Goal: Check status: Check status

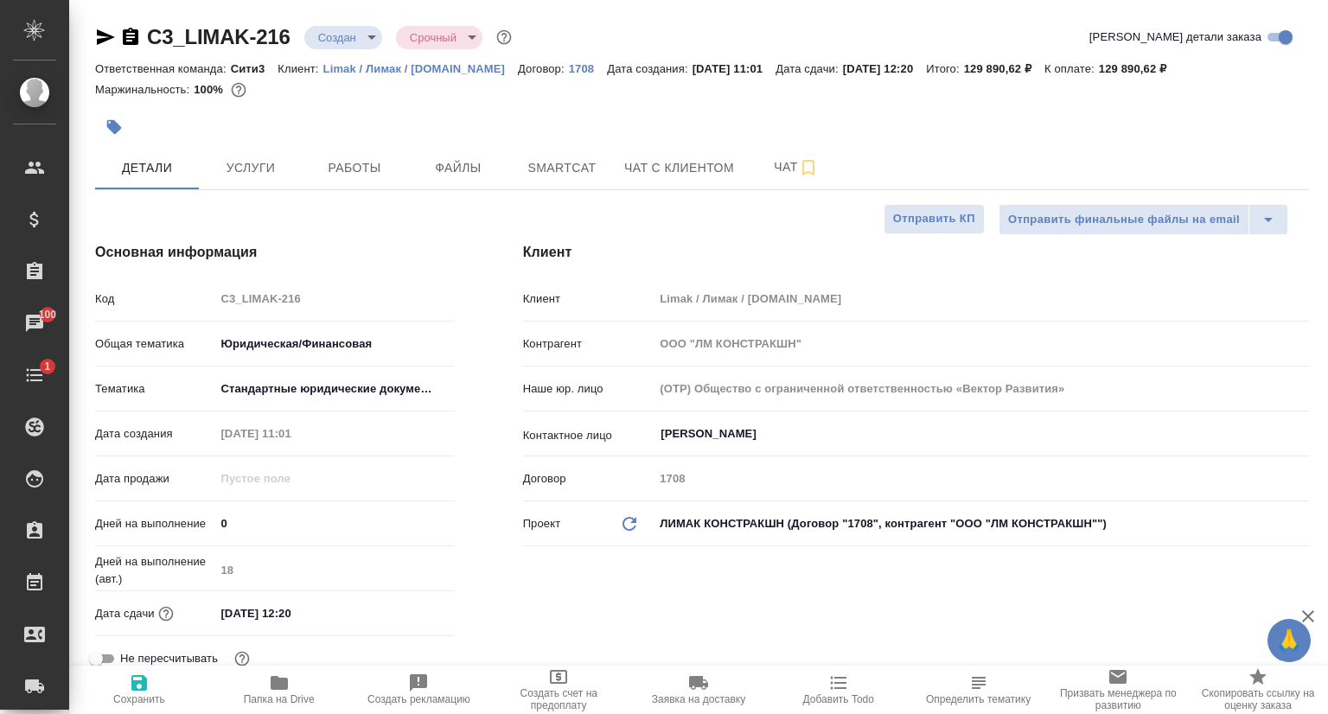
select select "RU"
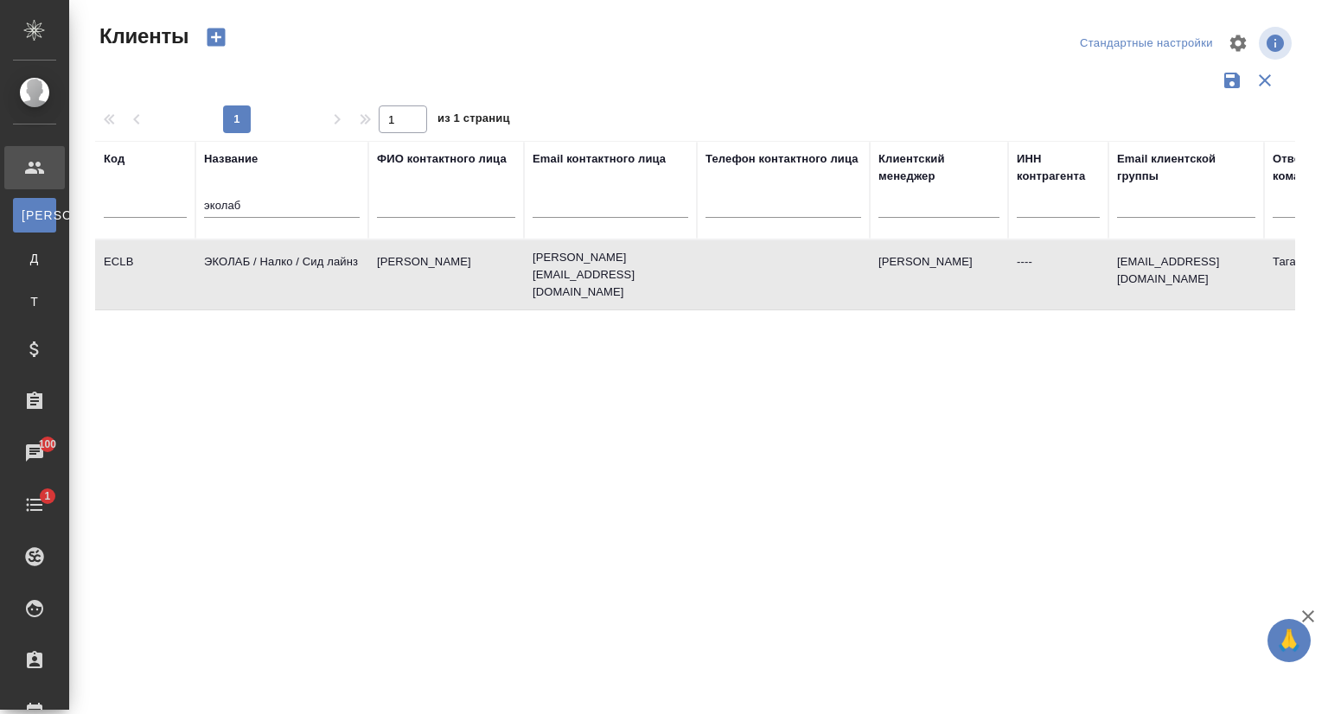
select select "RU"
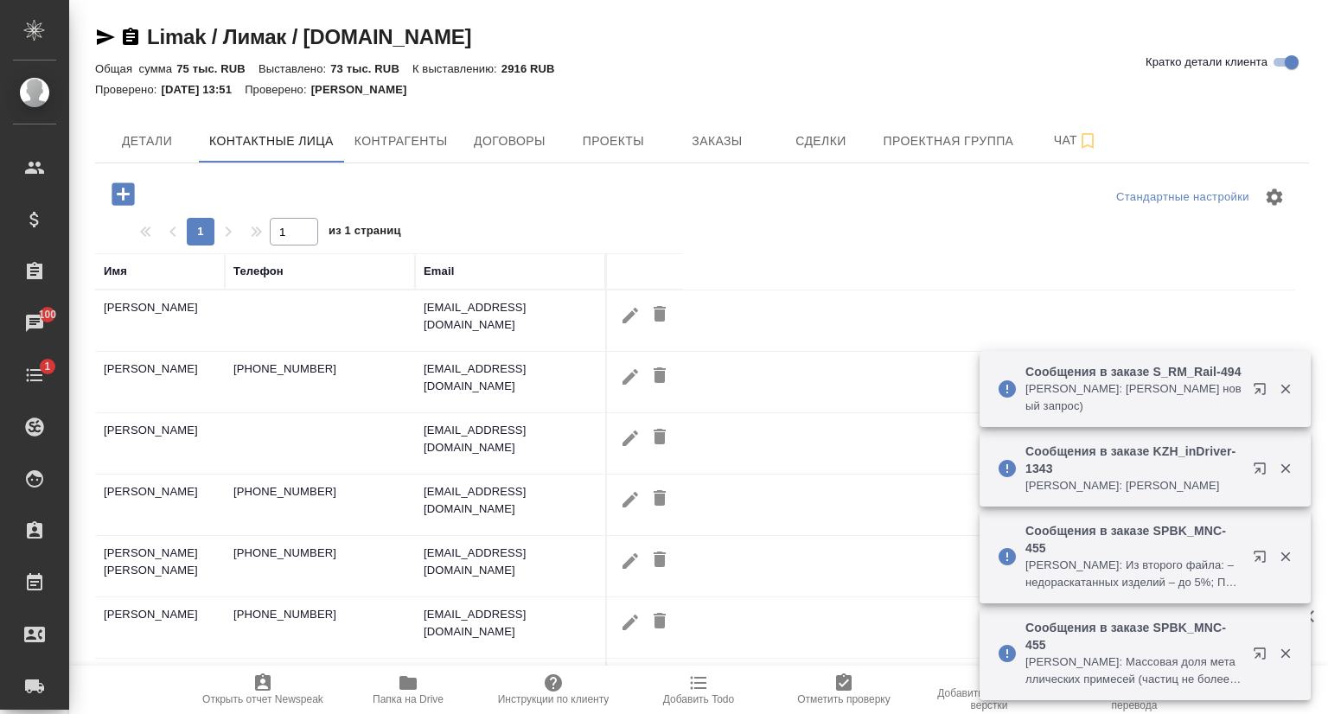
select select "RU"
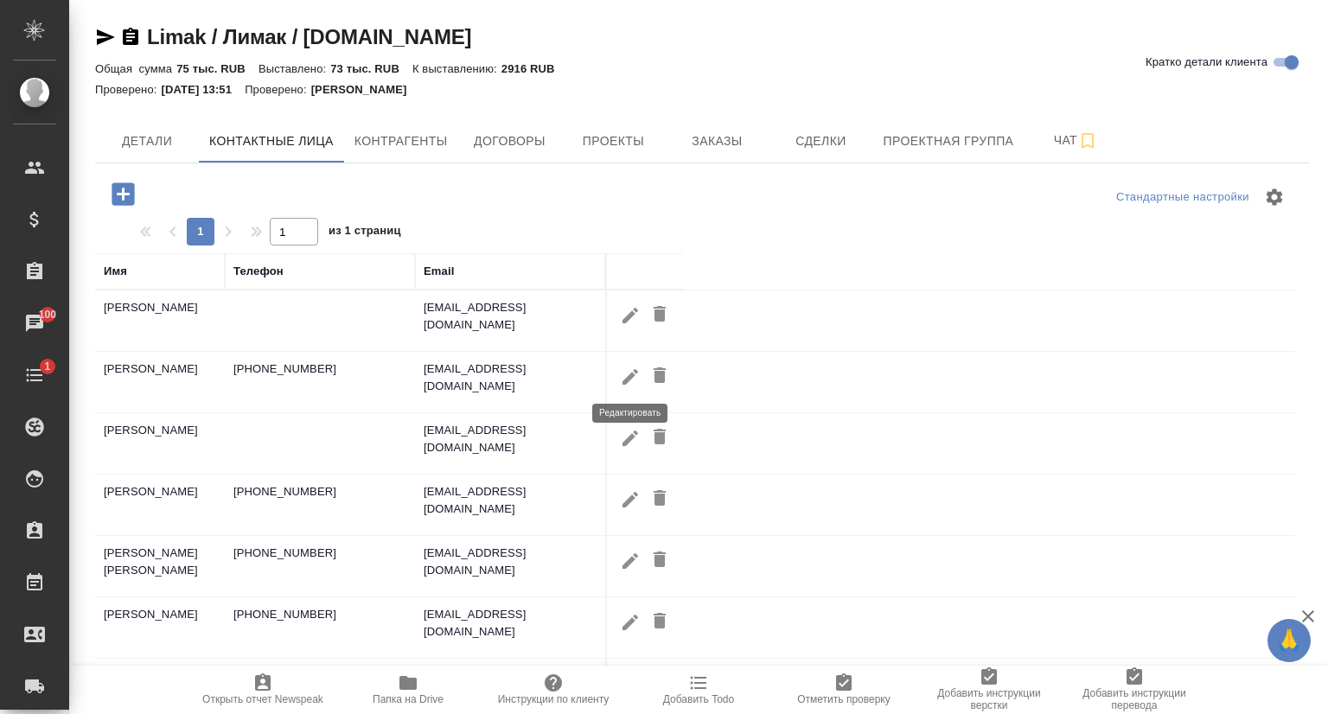
click at [622, 370] on icon "button" at bounding box center [630, 377] width 21 height 21
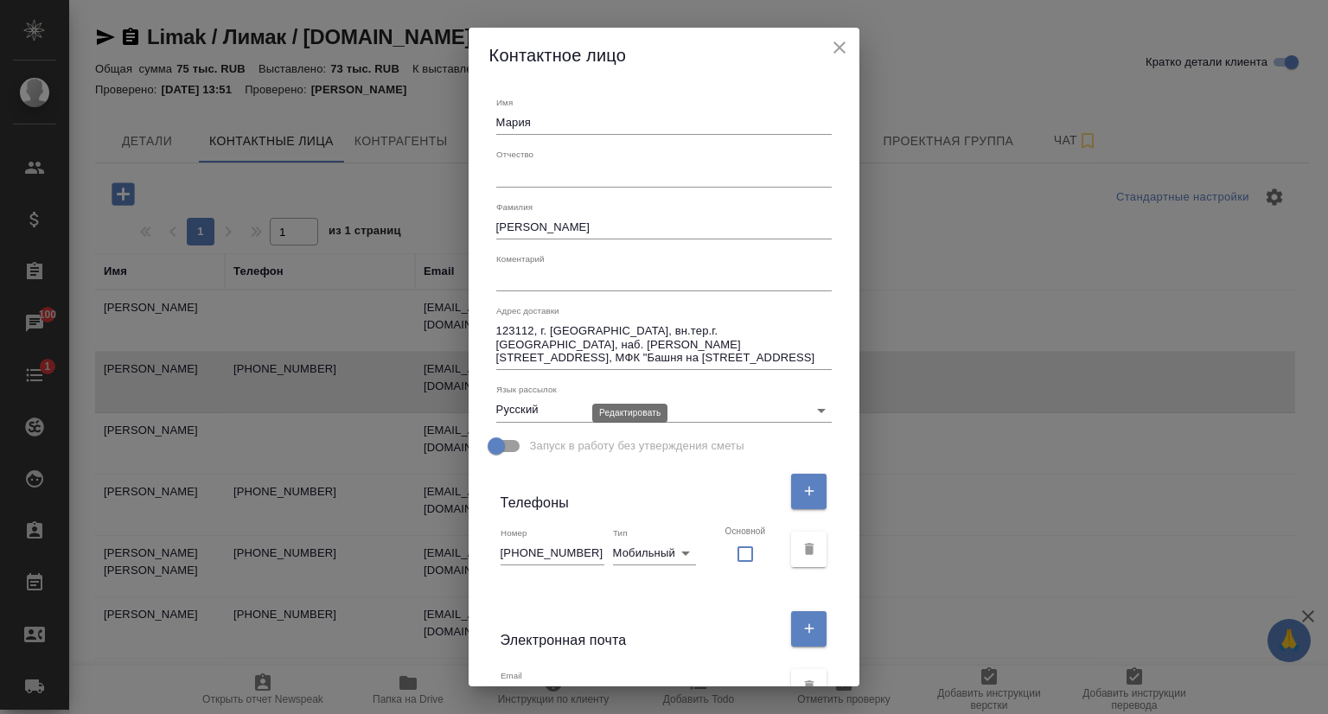
type input "Мария"
type input "Свинцова"
type input "Пользователь"
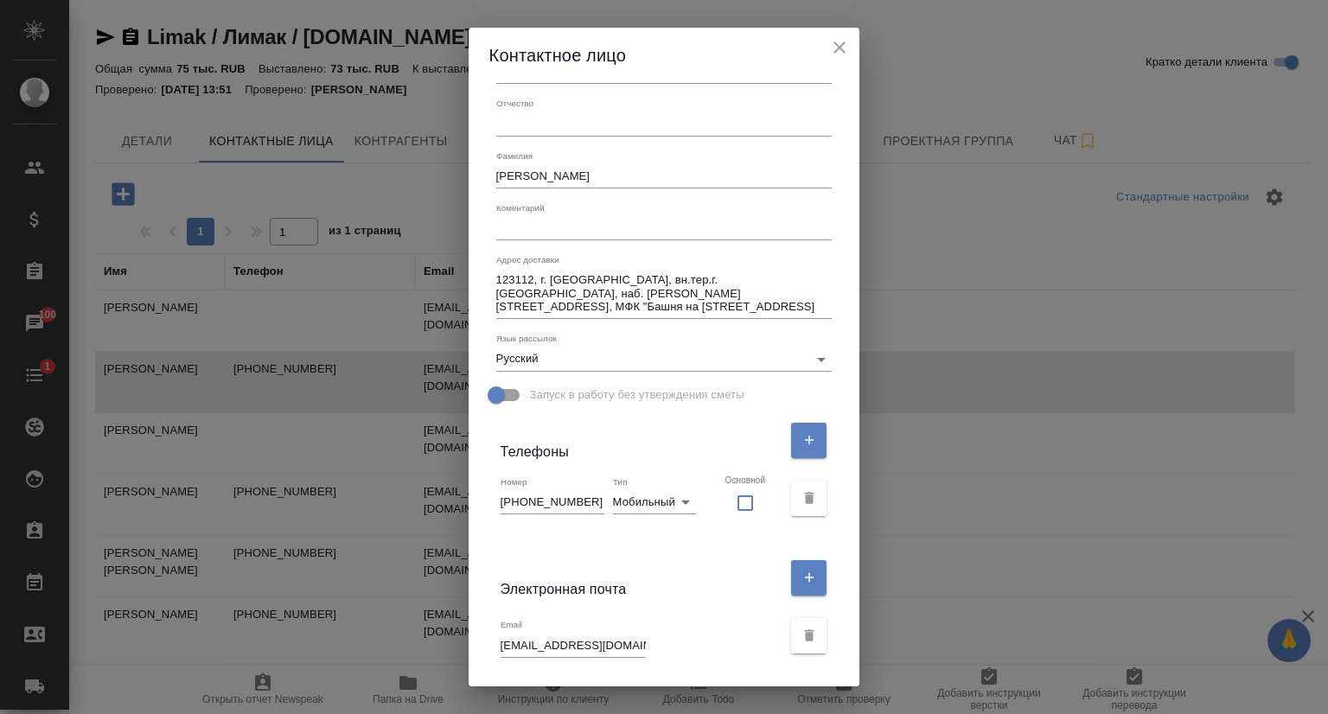
scroll to position [259, 0]
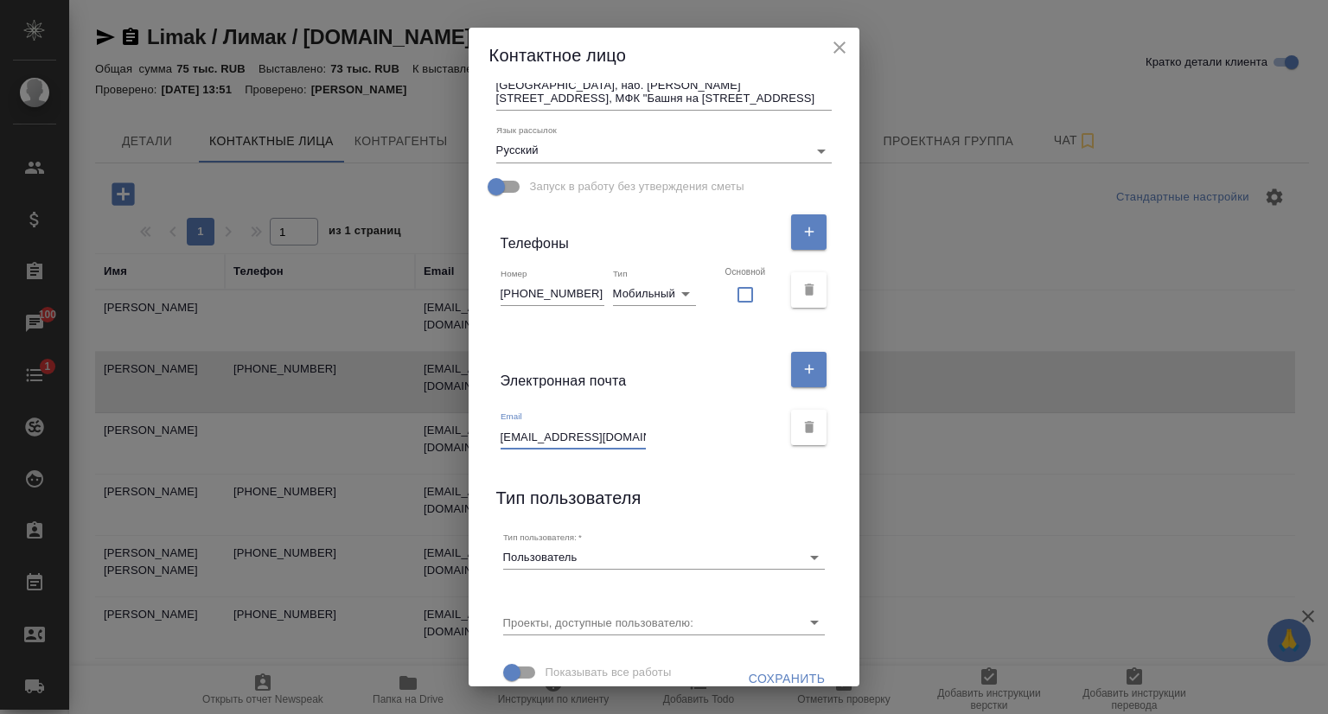
drag, startPoint x: 620, startPoint y: 437, endPoint x: 463, endPoint y: 440, distance: 156.5
click at [463, 440] on div "Контактное лицо Имя Мария Отчество Фамилия Свинцова Коментарий x Адрес доставки…" at bounding box center [664, 357] width 1328 height 714
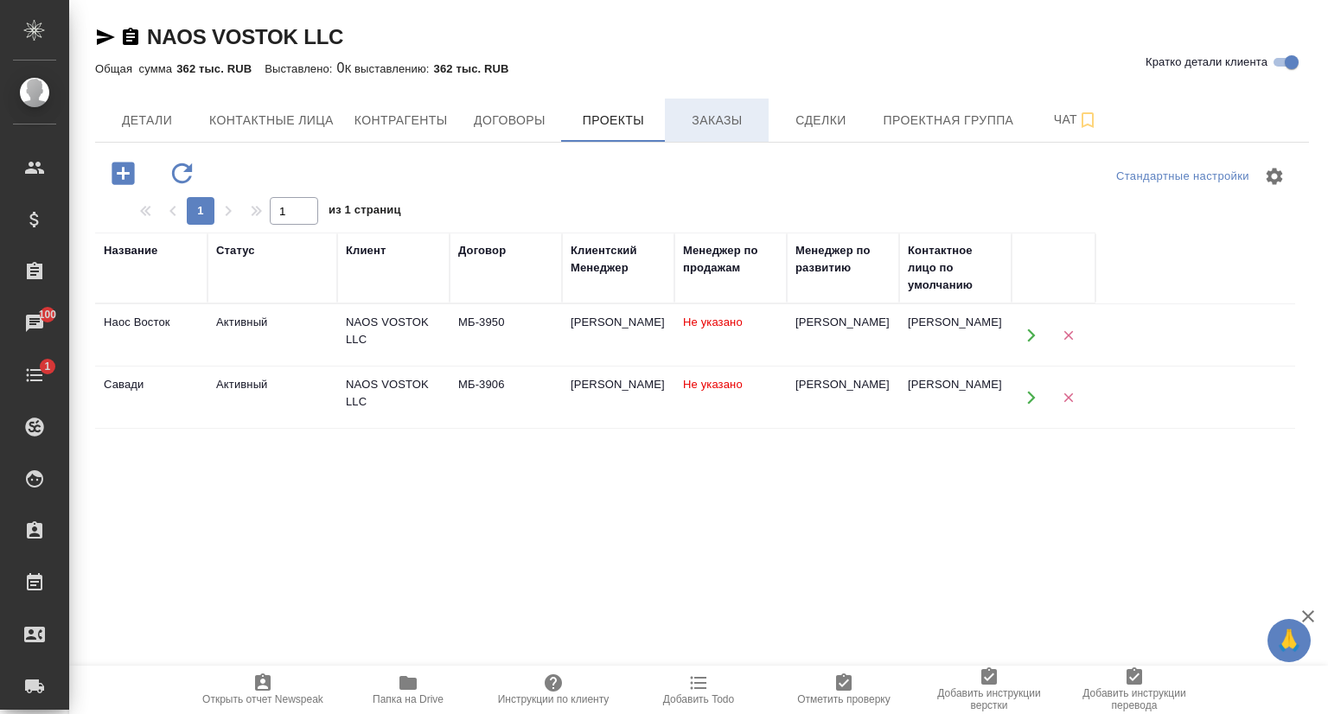
click at [712, 124] on span "Заказы" at bounding box center [716, 121] width 83 height 22
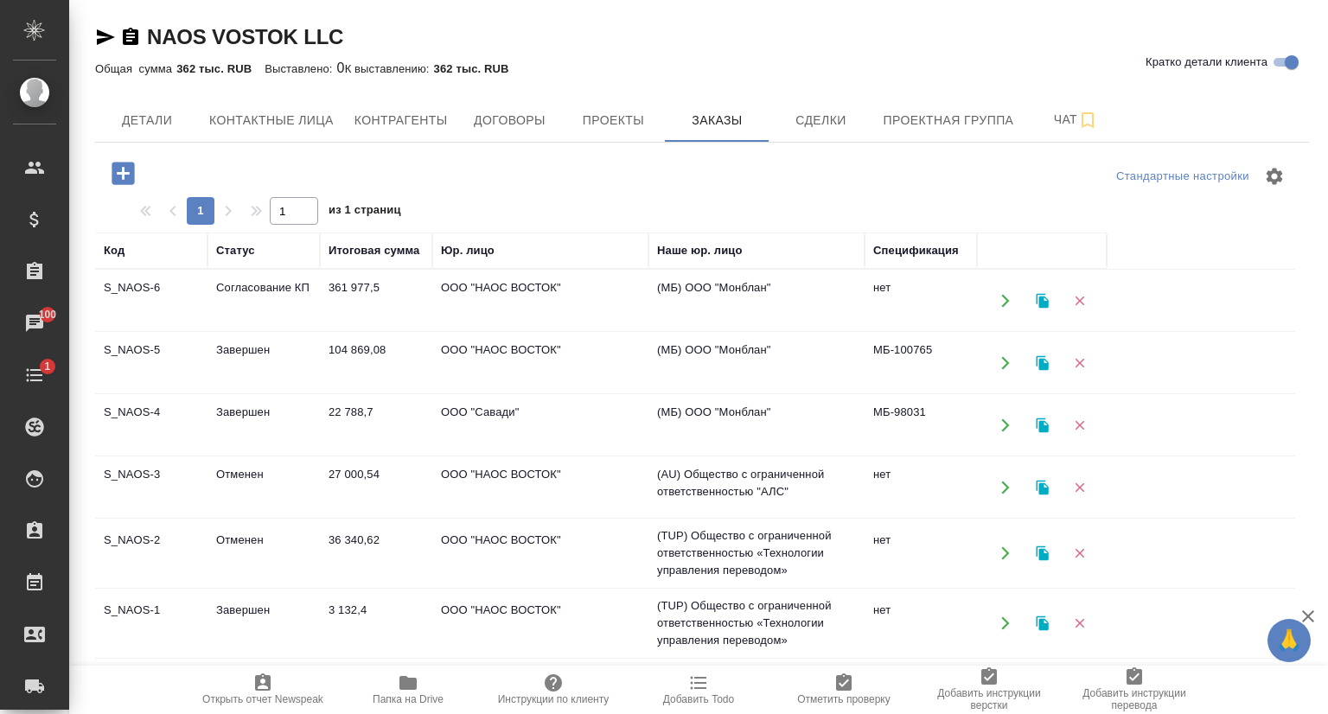
click at [142, 281] on td "S_NAOS-6" at bounding box center [151, 301] width 112 height 61
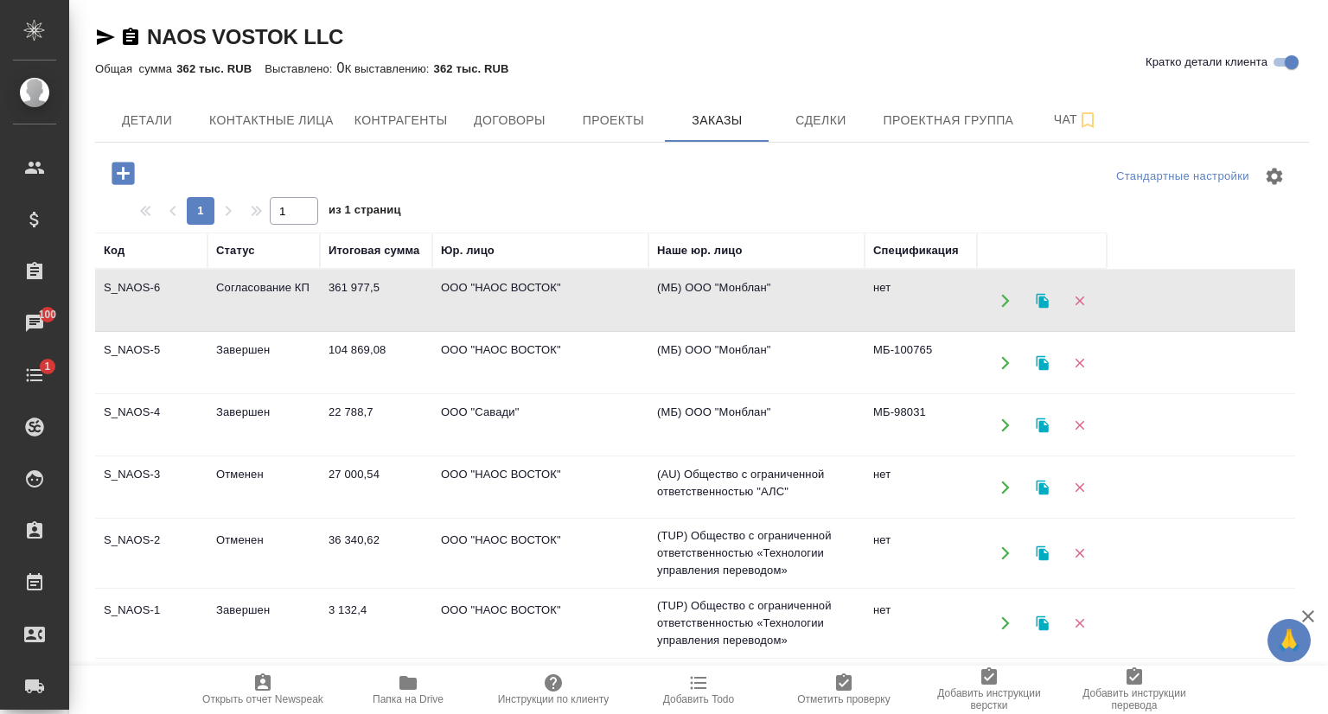
click at [211, 331] on td "Завершен" at bounding box center [263, 301] width 112 height 61
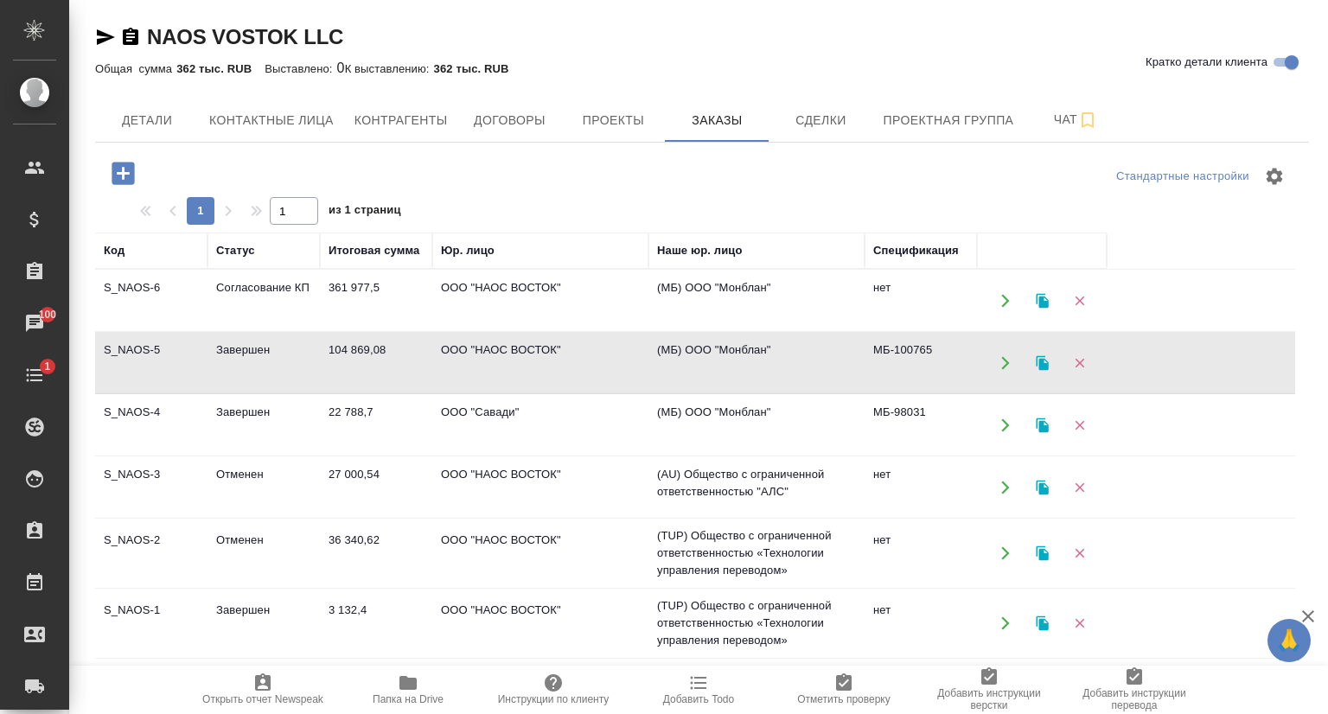
click at [211, 331] on td "Завершен" at bounding box center [263, 301] width 112 height 61
click at [169, 331] on td "S_NAOS-4" at bounding box center [151, 301] width 112 height 61
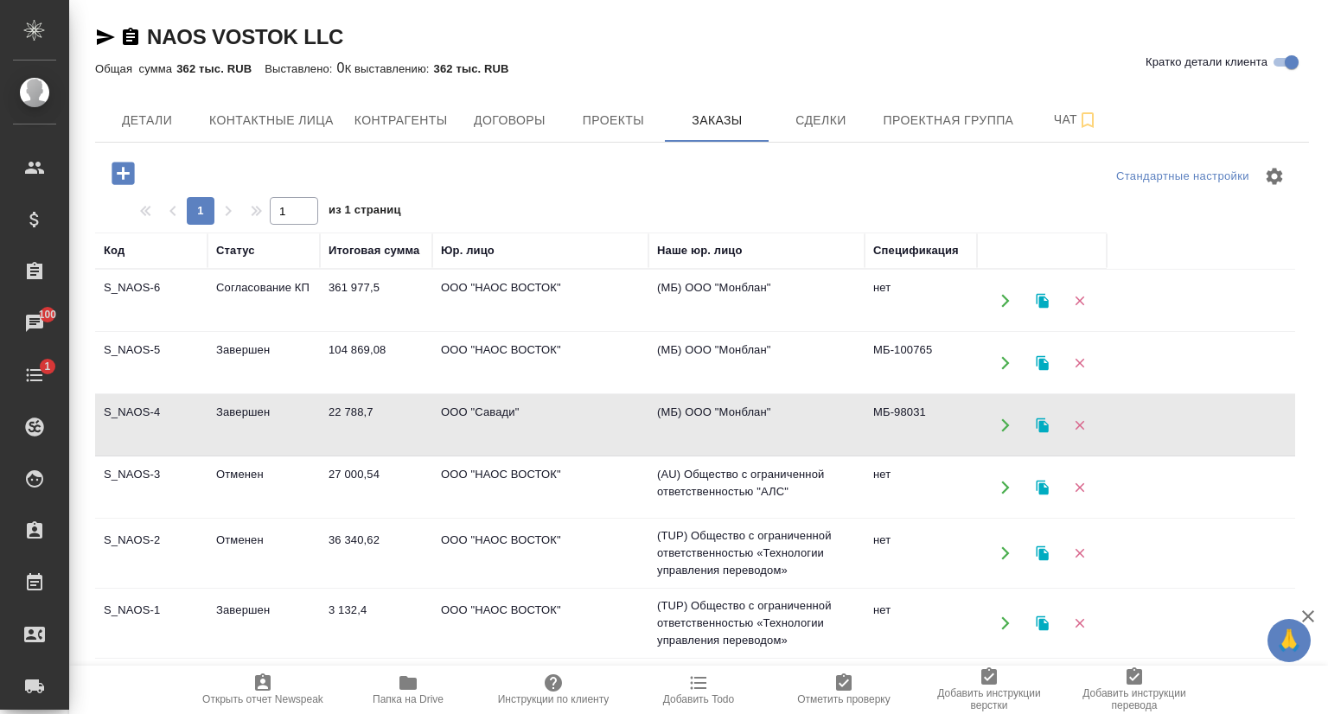
click at [211, 331] on td "Завершен" at bounding box center [263, 301] width 112 height 61
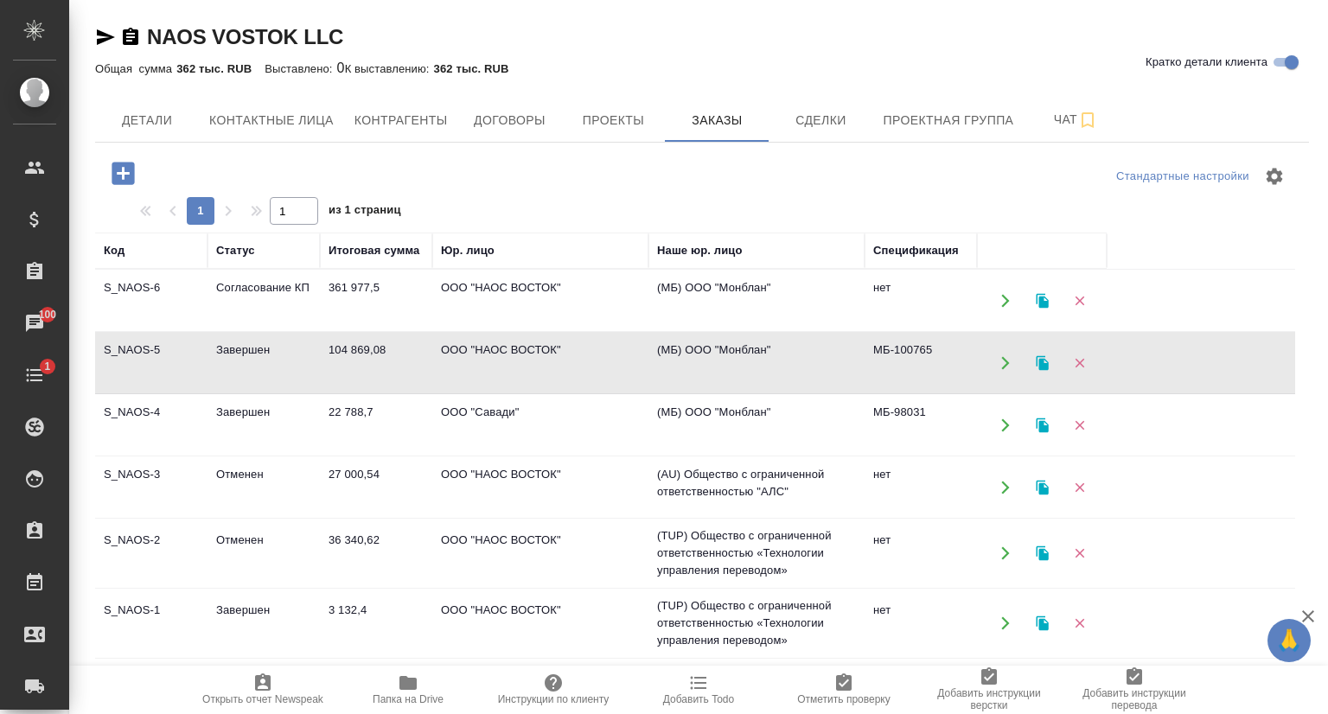
click at [211, 331] on td "Завершен" at bounding box center [263, 301] width 112 height 61
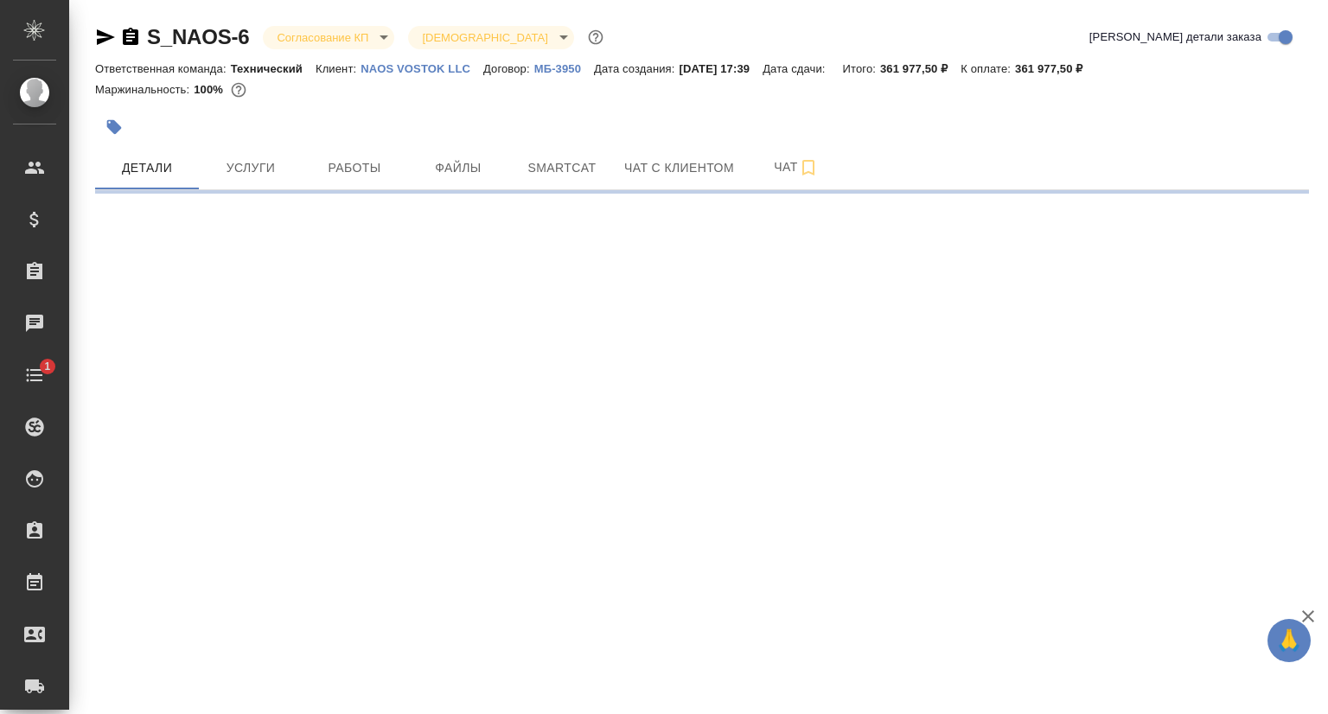
select select "RU"
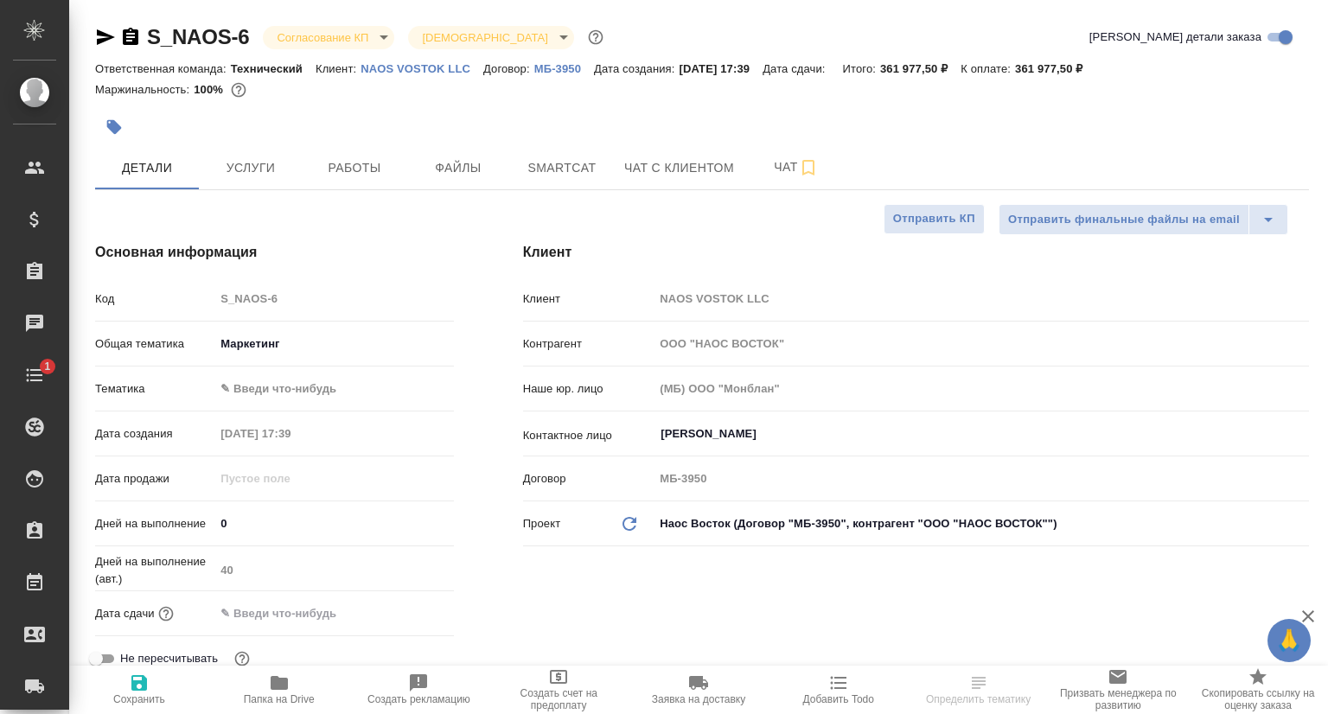
type input "[PERSON_NAME]"
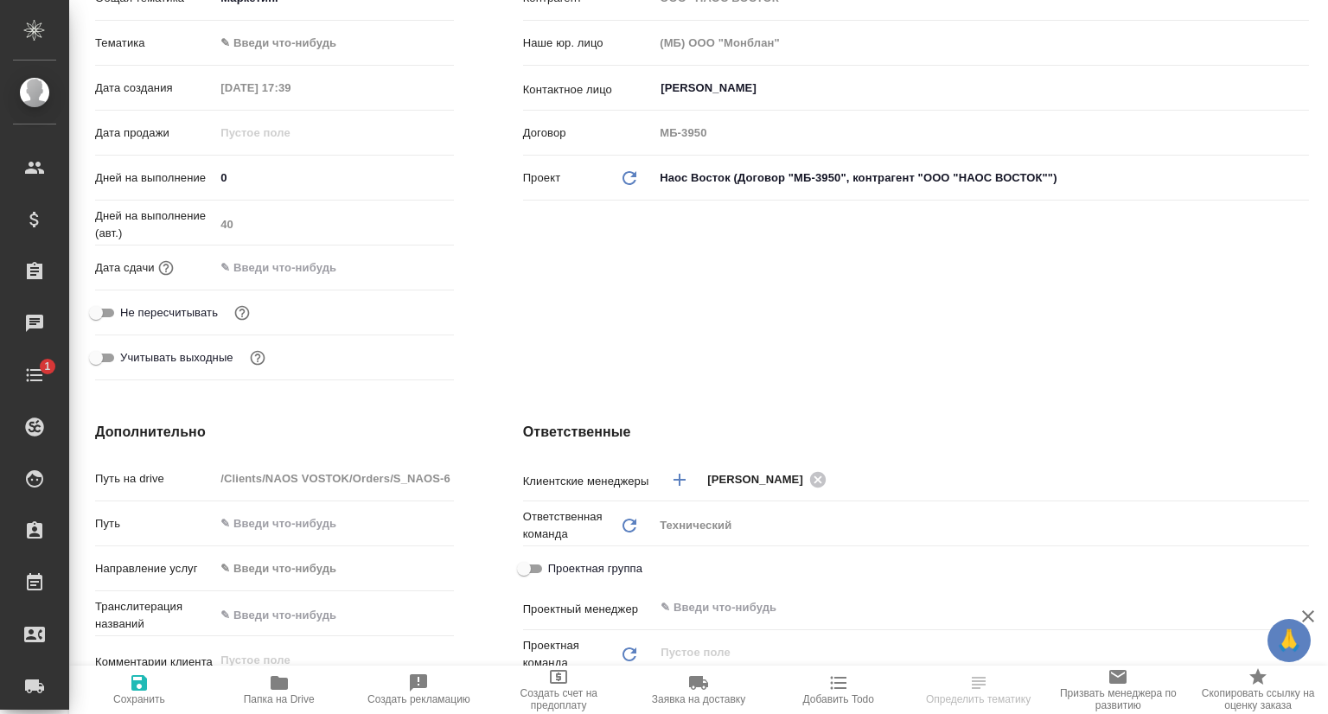
type textarea "x"
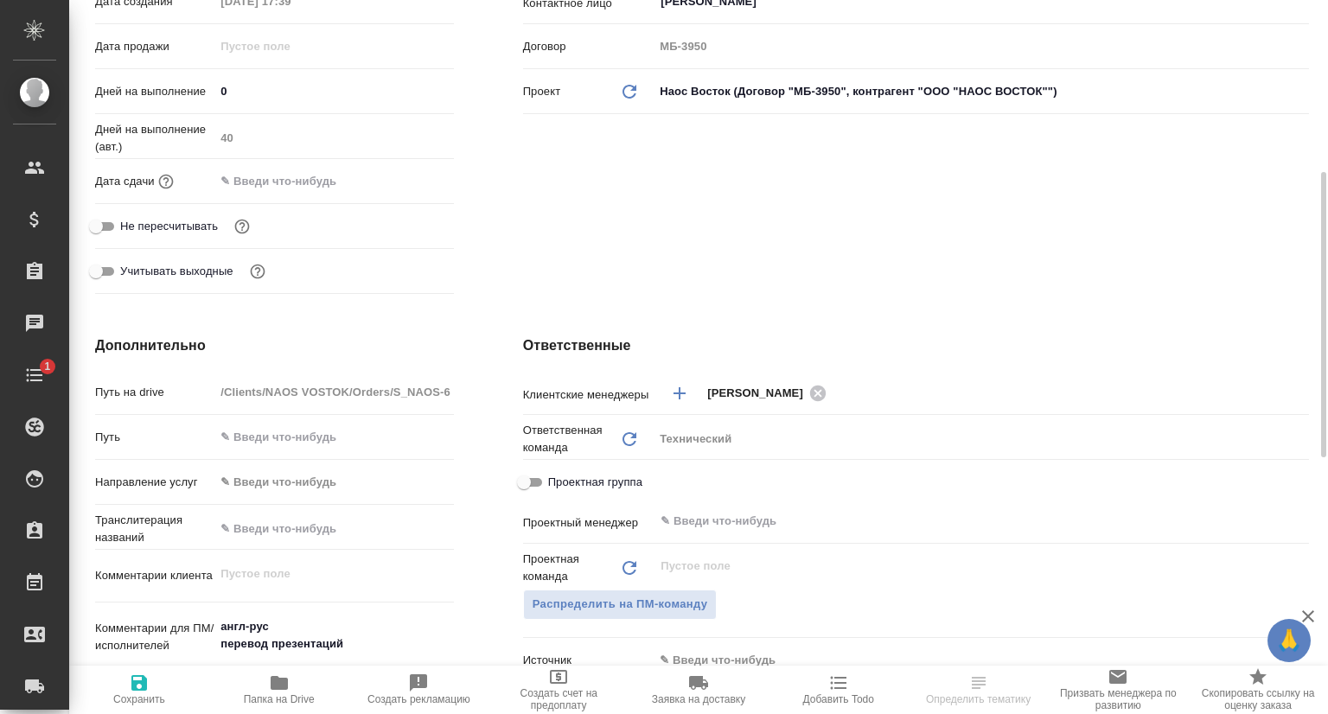
scroll to position [692, 0]
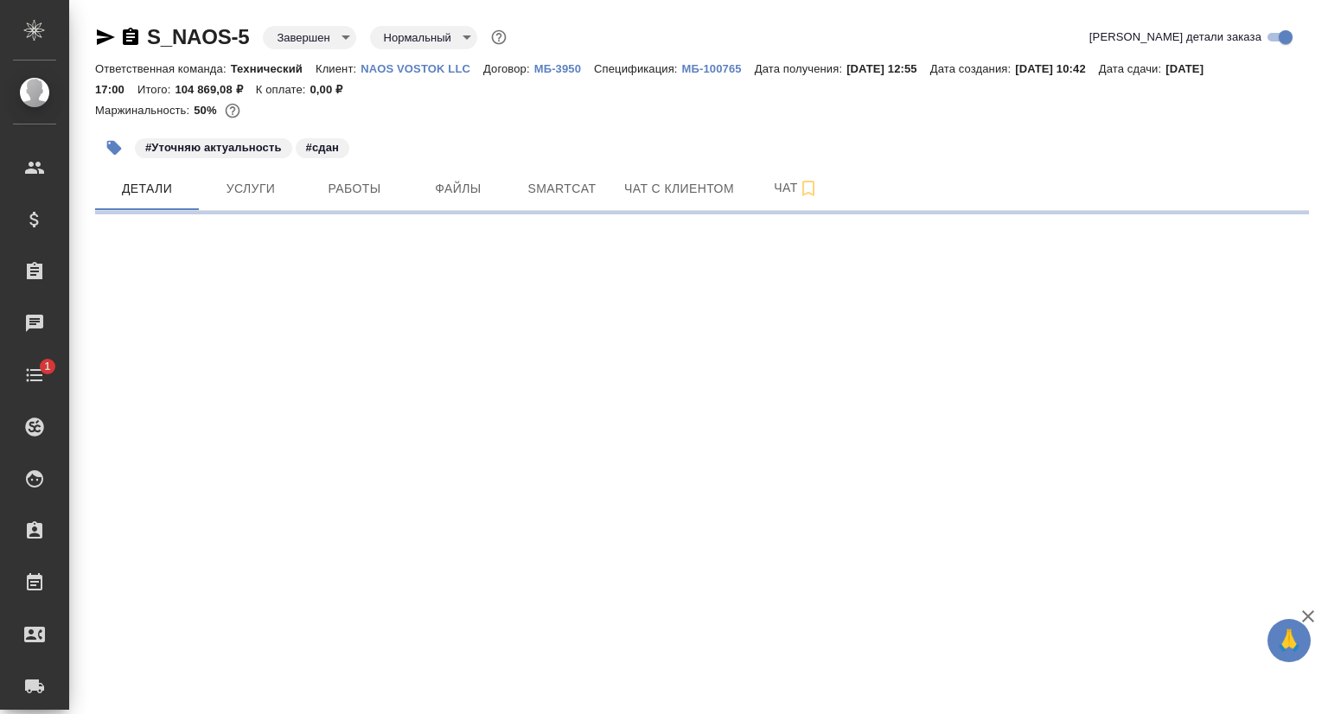
select select "RU"
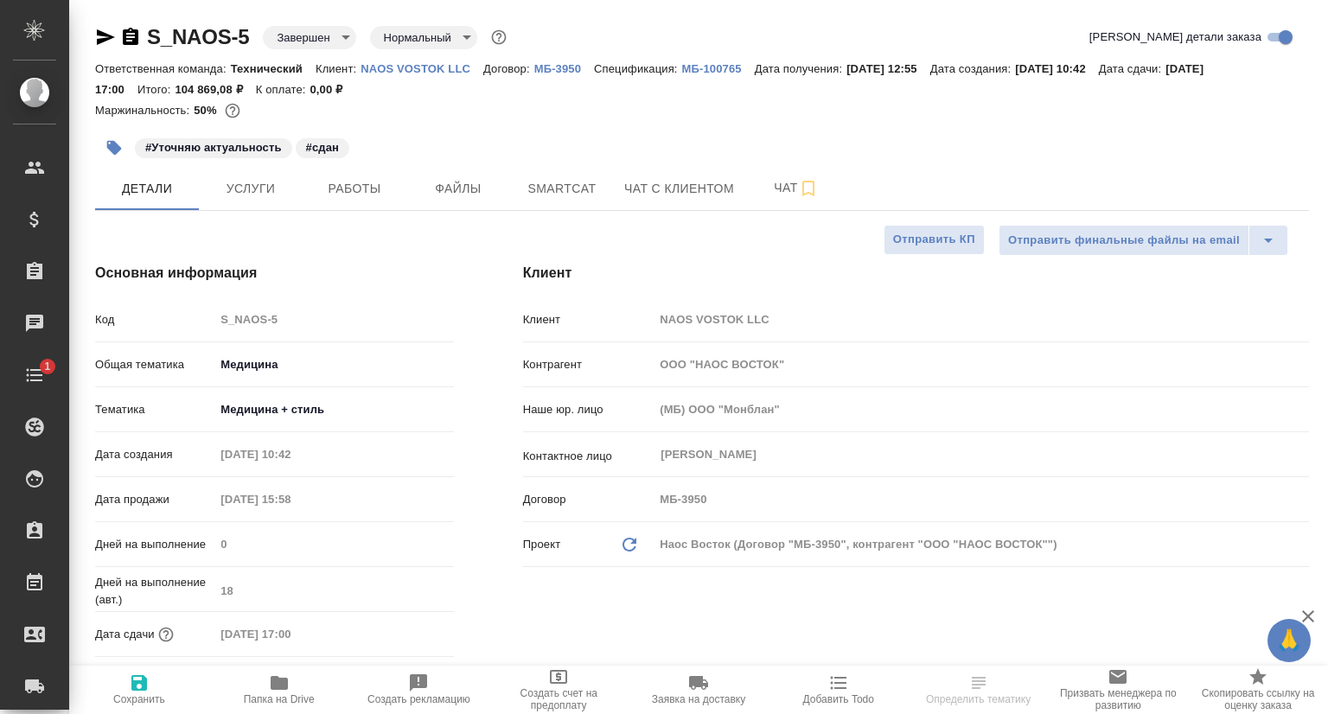
type textarea "x"
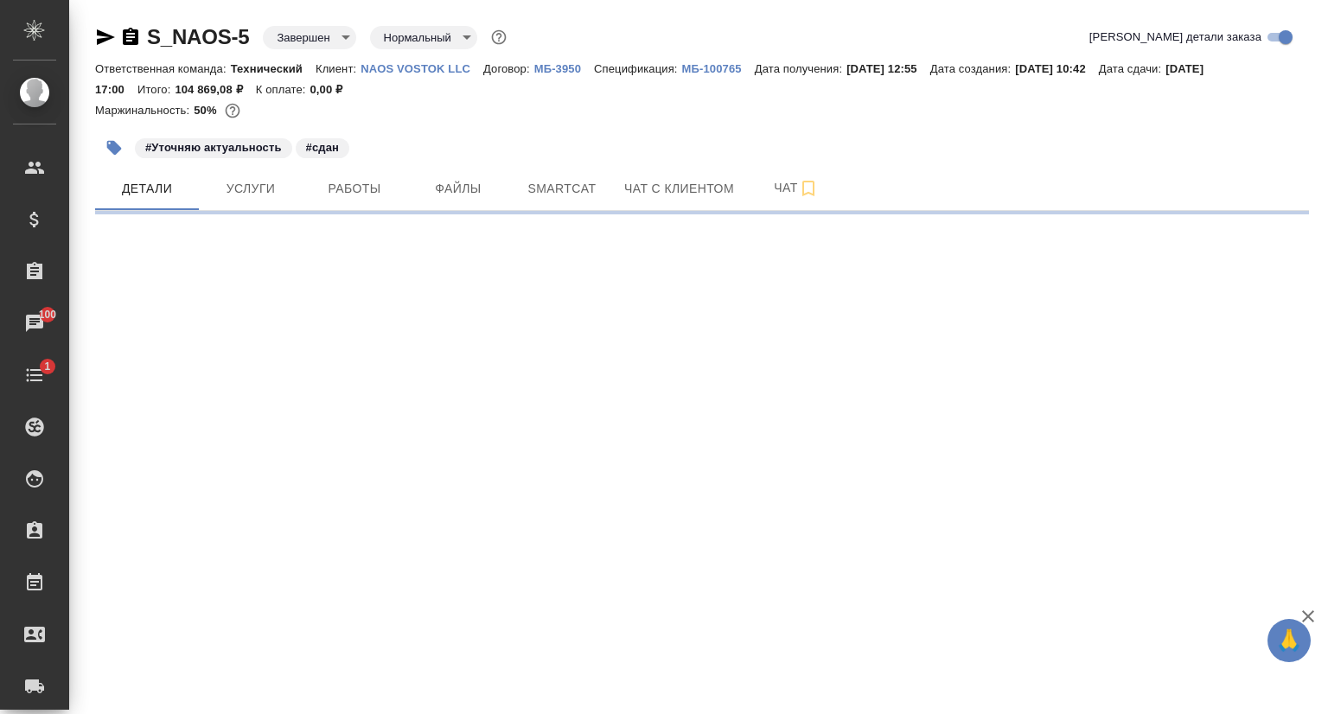
select select "RU"
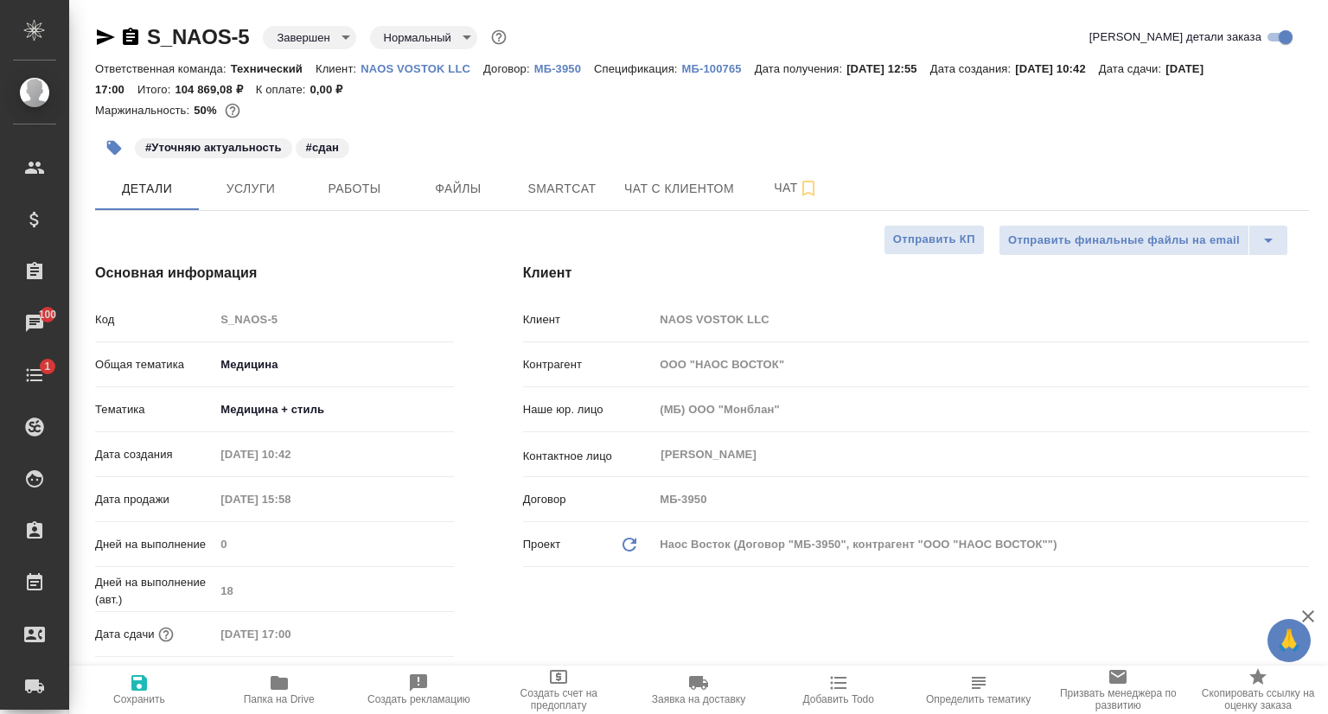
type textarea "x"
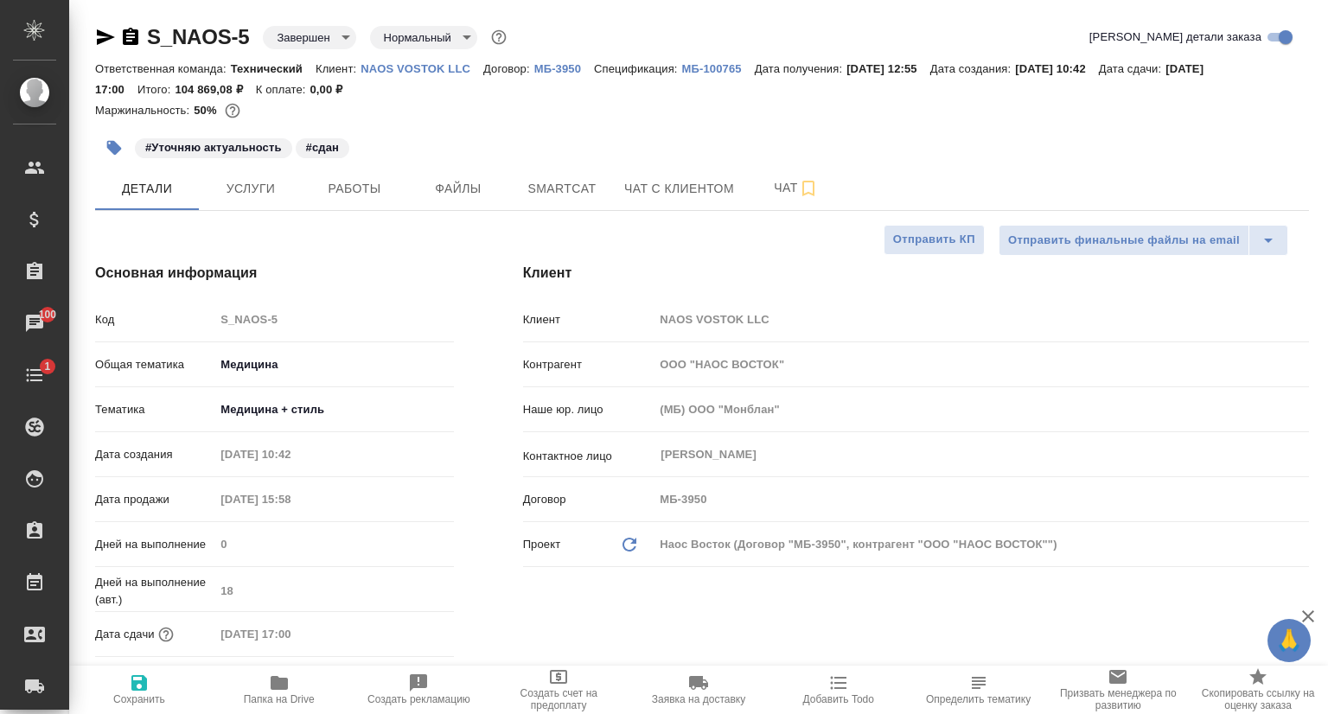
type textarea "x"
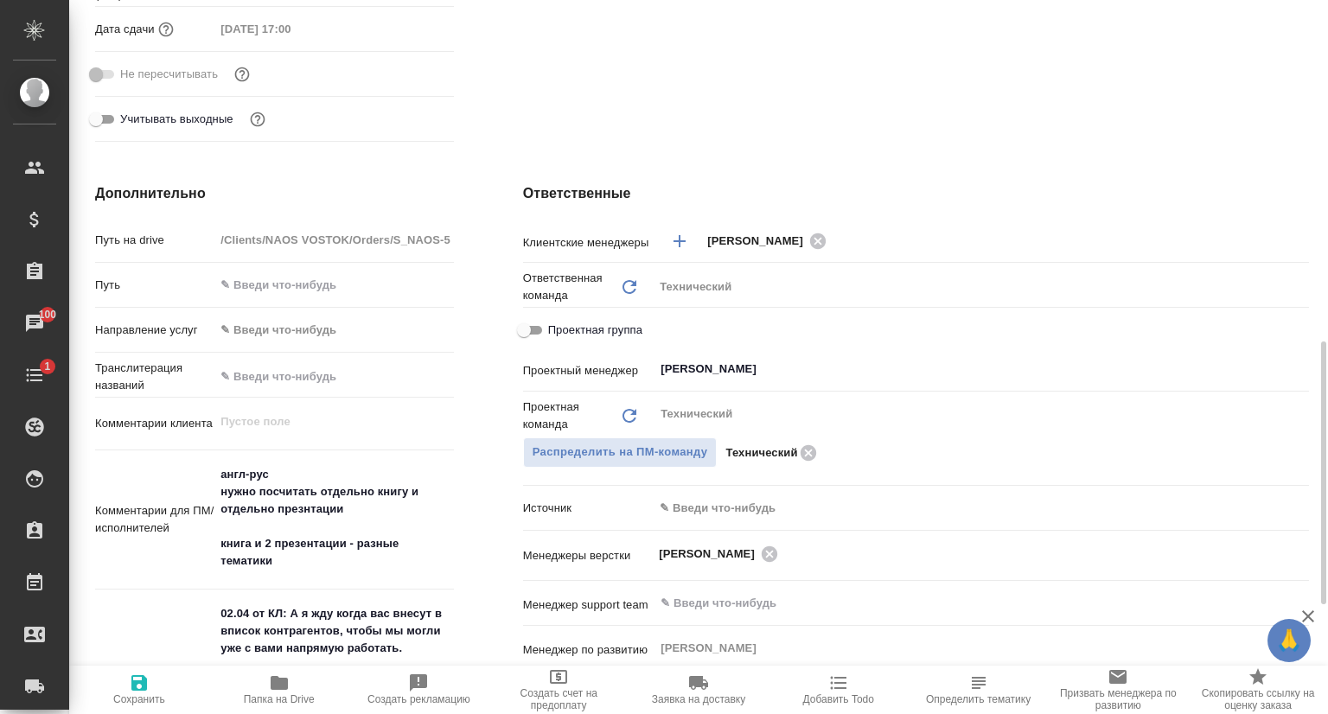
scroll to position [864, 0]
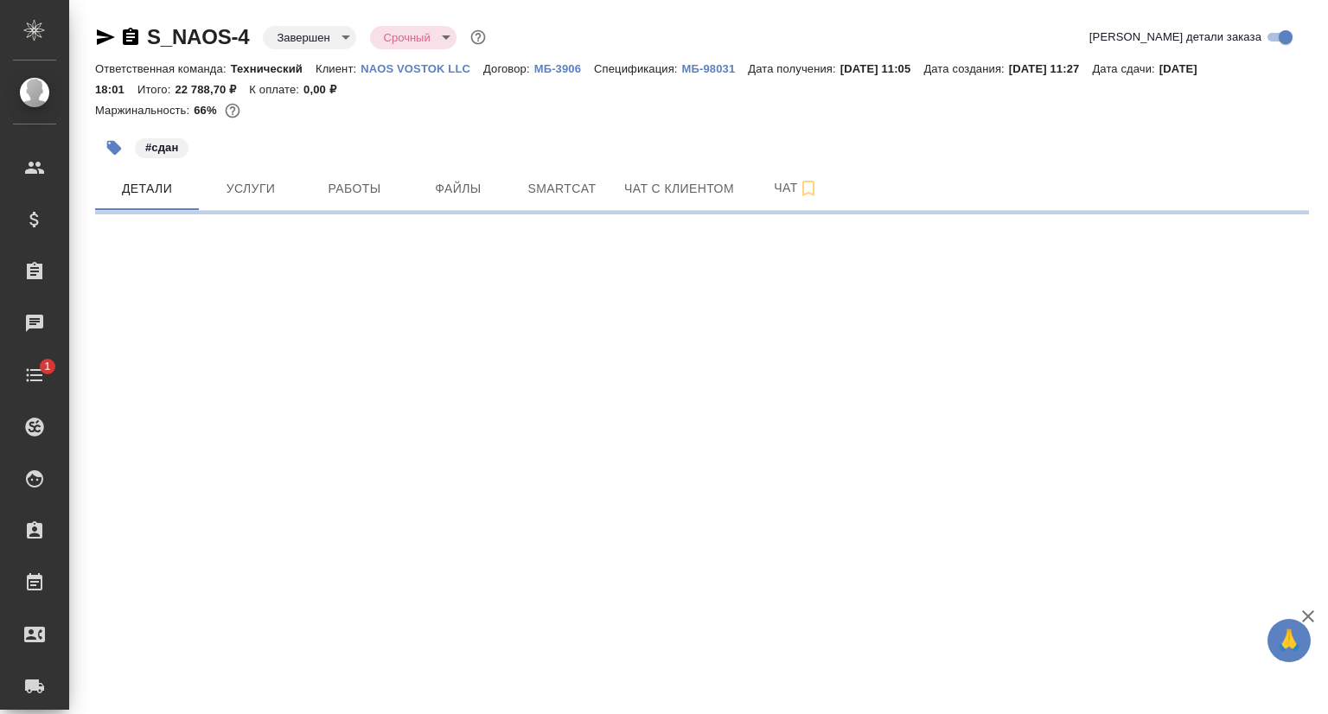
select select "RU"
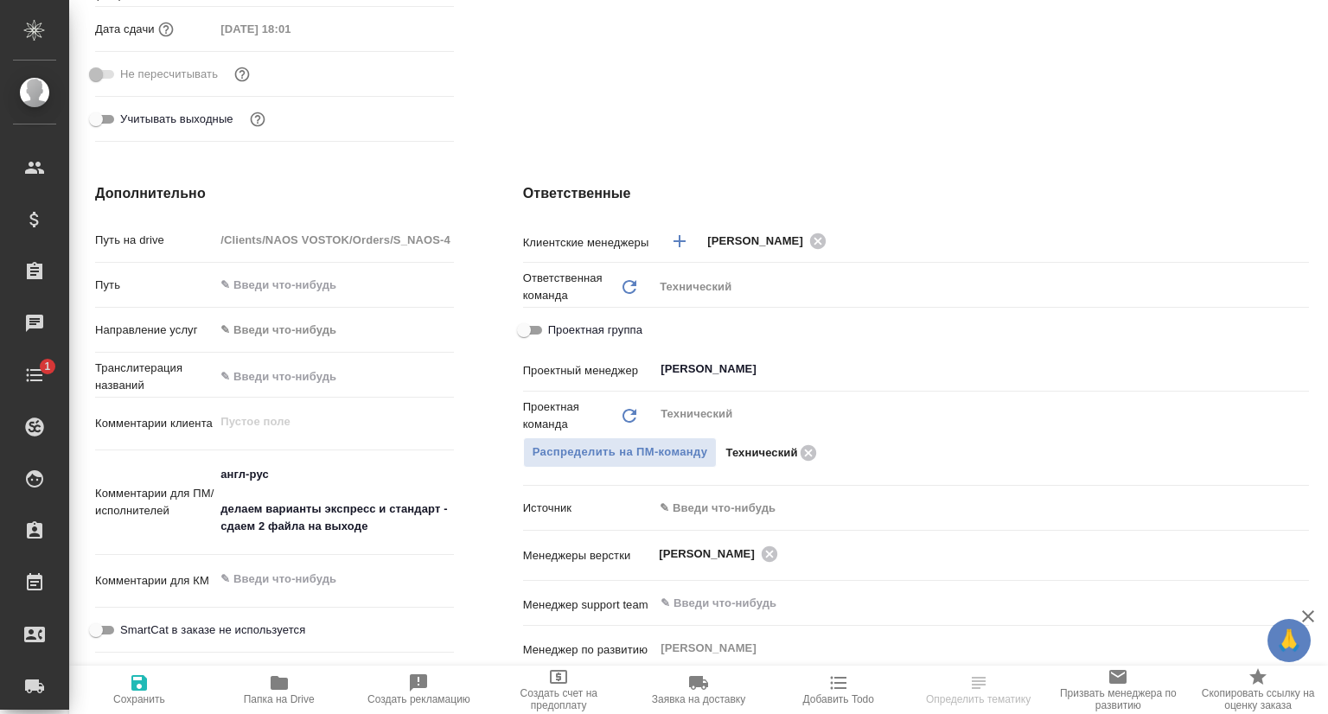
type textarea "x"
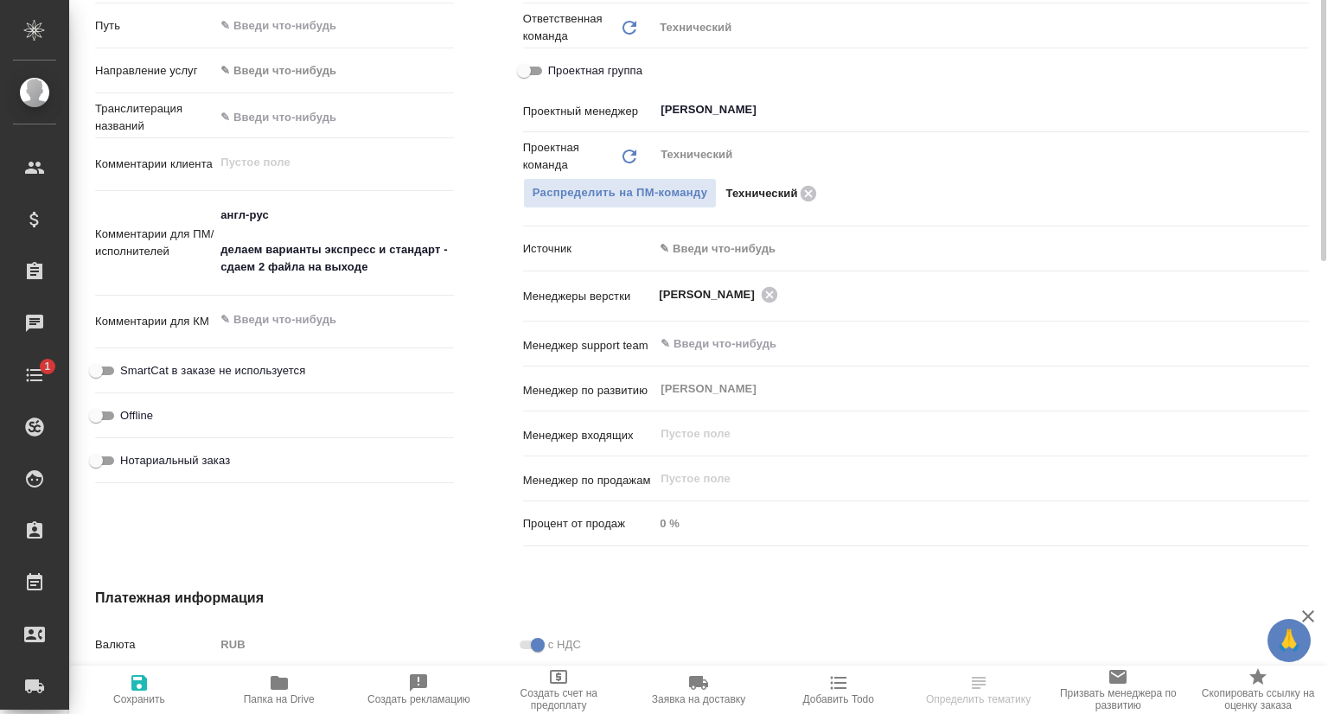
scroll to position [951, 0]
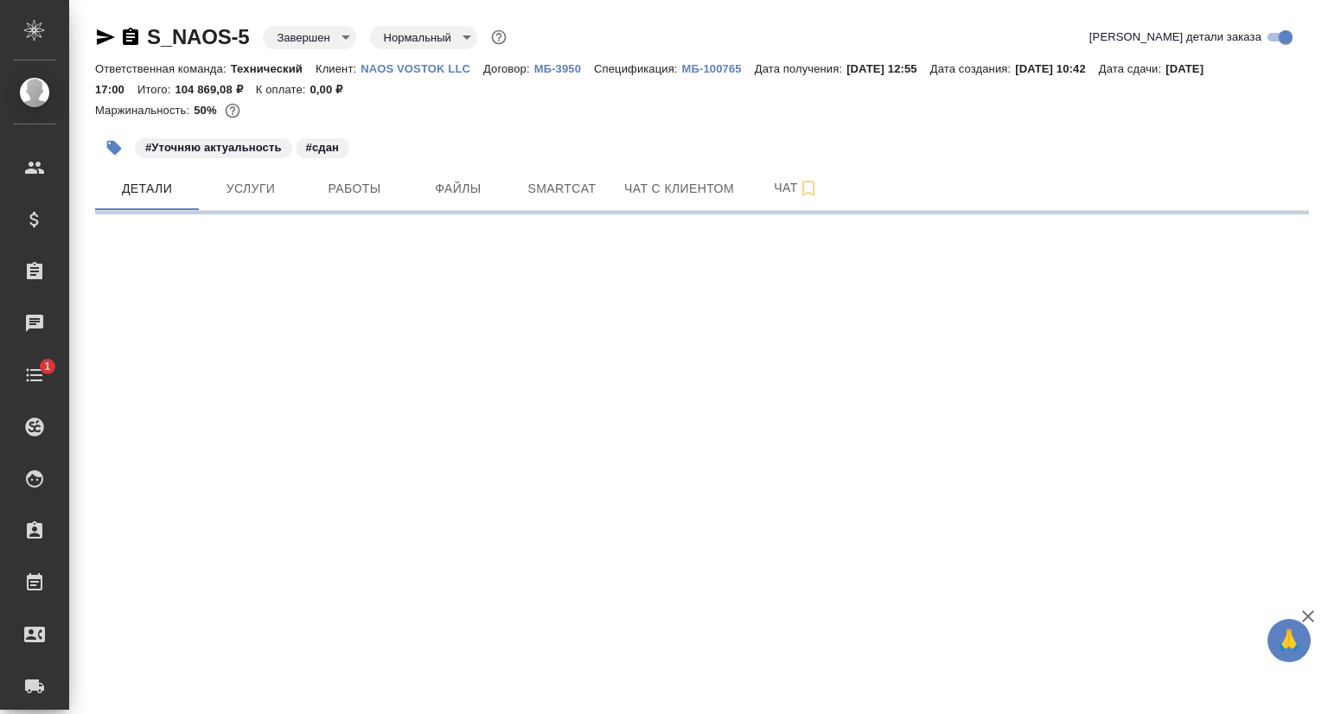
select select "RU"
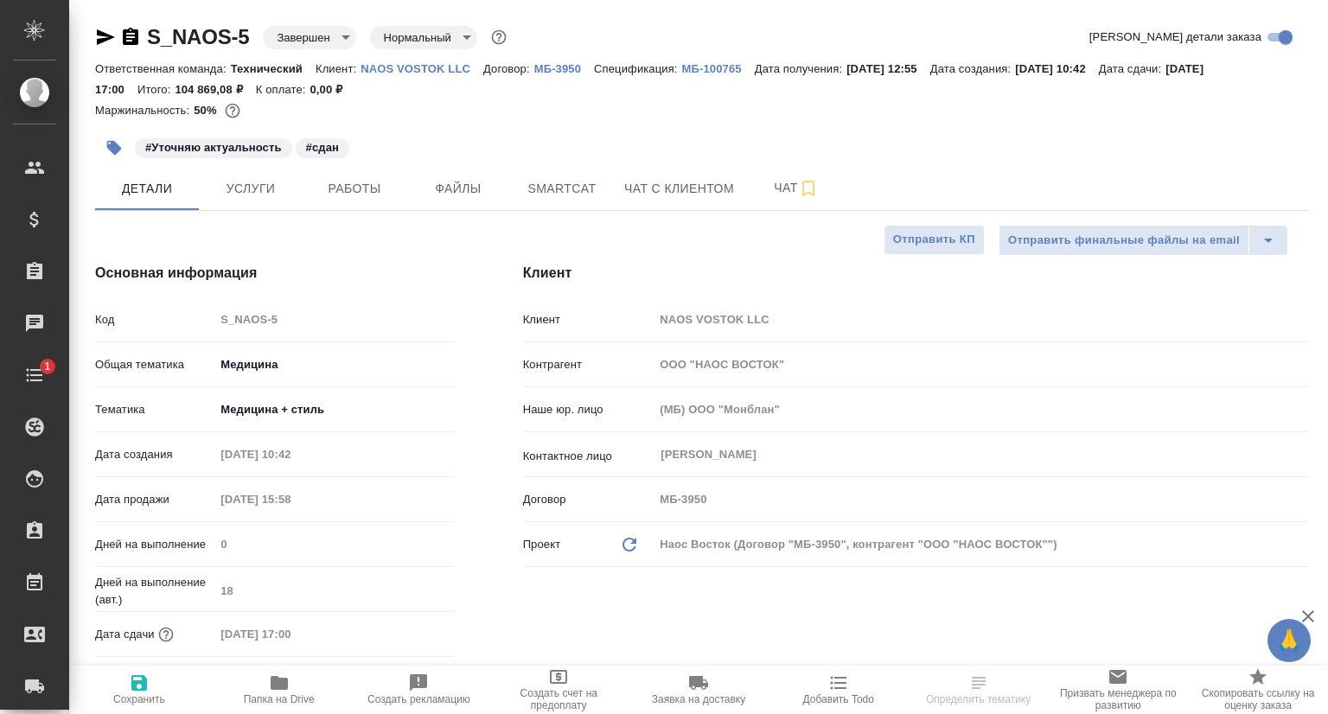
type textarea "x"
